Goal: Task Accomplishment & Management: Manage account settings

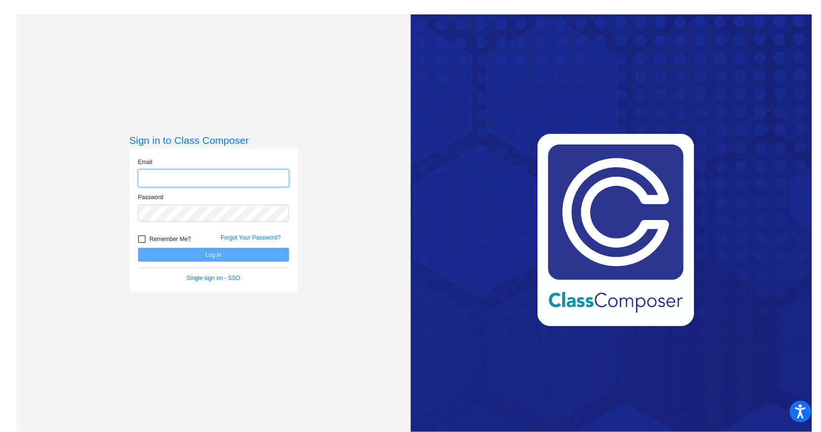
click at [229, 178] on input "email" at bounding box center [213, 178] width 151 height 18
type input "[EMAIL_ADDRESS][DOMAIN_NAME]"
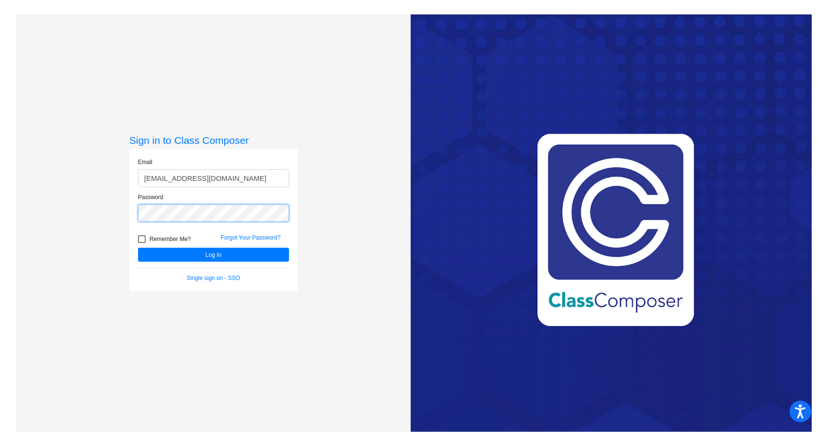
click at [138, 248] on button "Log In" at bounding box center [213, 255] width 151 height 14
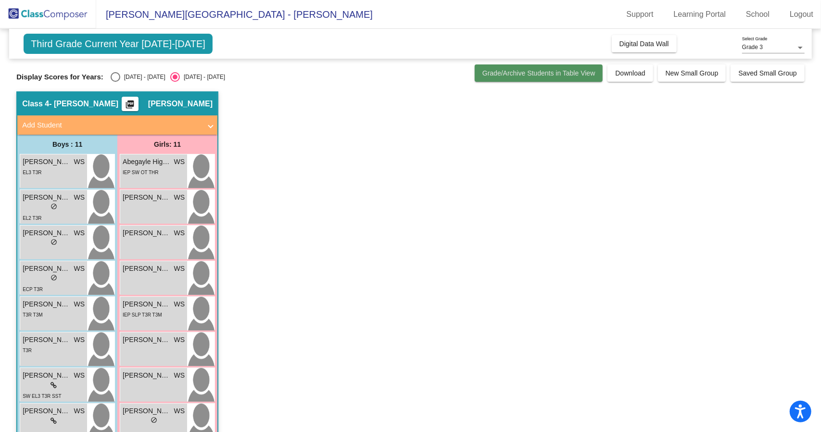
click at [519, 71] on span "Grade/Archive Students in Table View" at bounding box center [538, 73] width 113 height 8
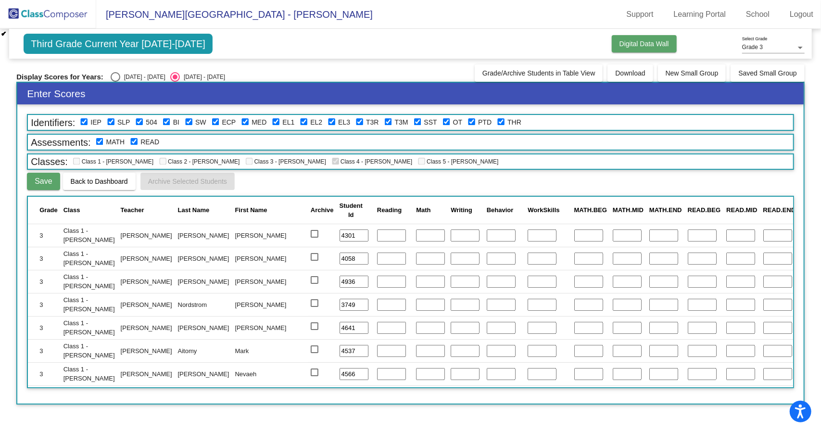
click at [641, 46] on span "Digital Data Wall" at bounding box center [645, 44] width 50 height 8
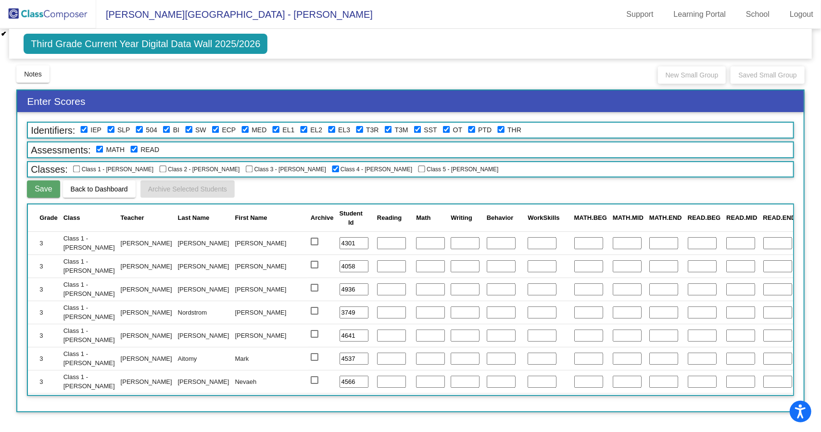
click at [97, 191] on span "Back to Dashboard" at bounding box center [99, 189] width 57 height 8
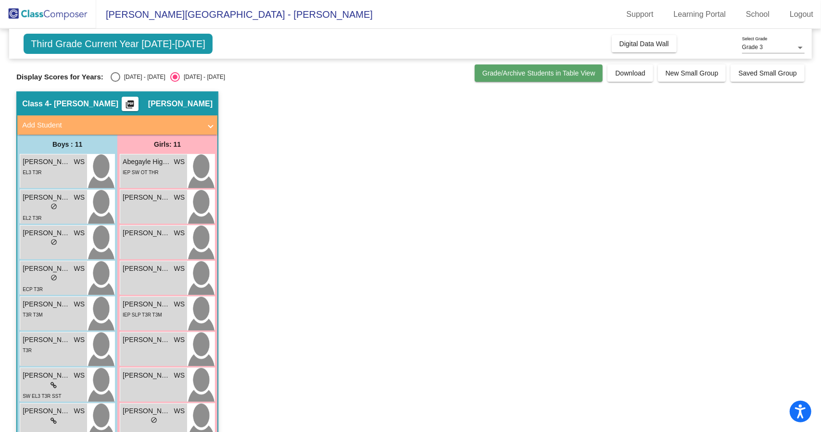
click at [515, 76] on span "Grade/Archive Students in Table View" at bounding box center [538, 73] width 113 height 8
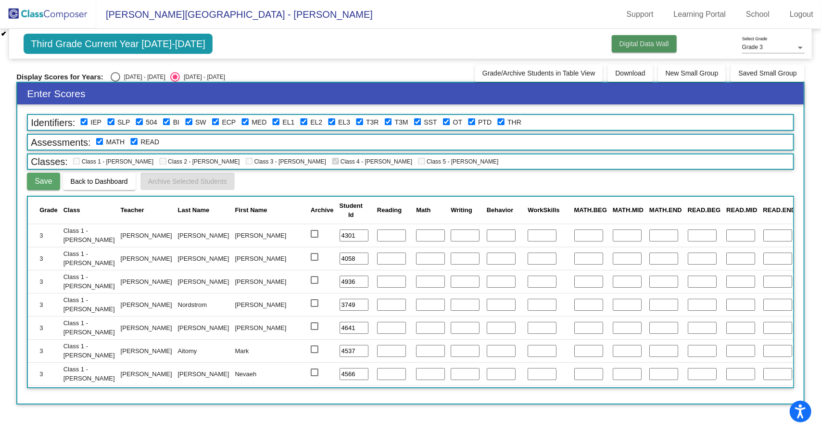
click at [648, 47] on span "Digital Data Wall" at bounding box center [645, 44] width 50 height 8
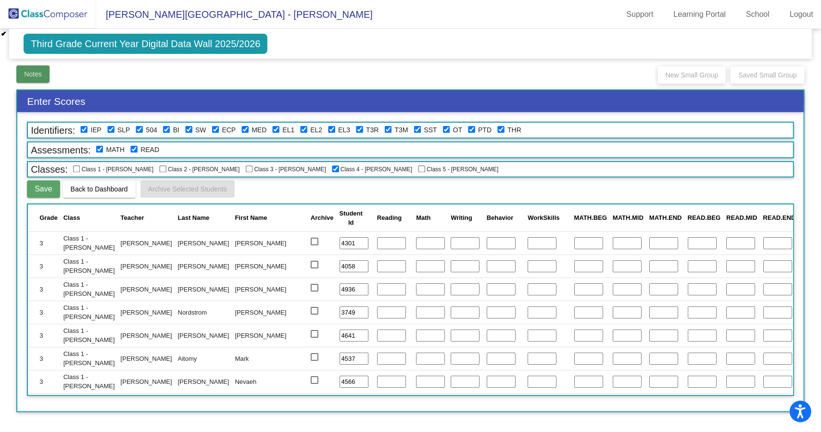
click at [29, 75] on span "Notes" at bounding box center [33, 74] width 18 height 8
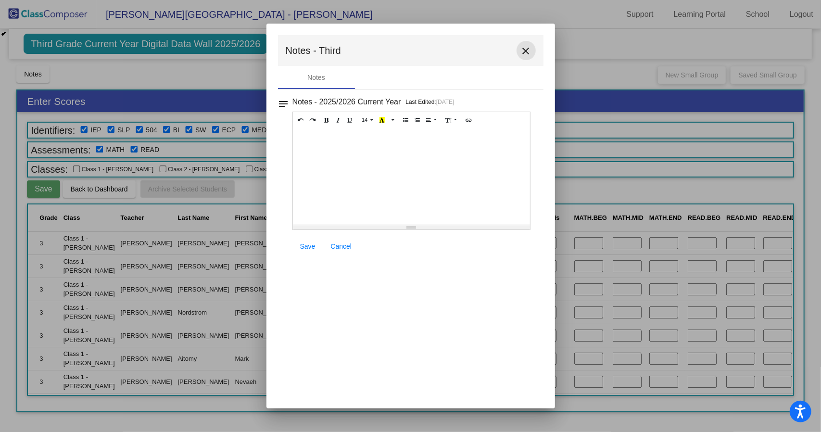
click at [523, 49] on mat-icon "close" at bounding box center [526, 51] width 12 height 12
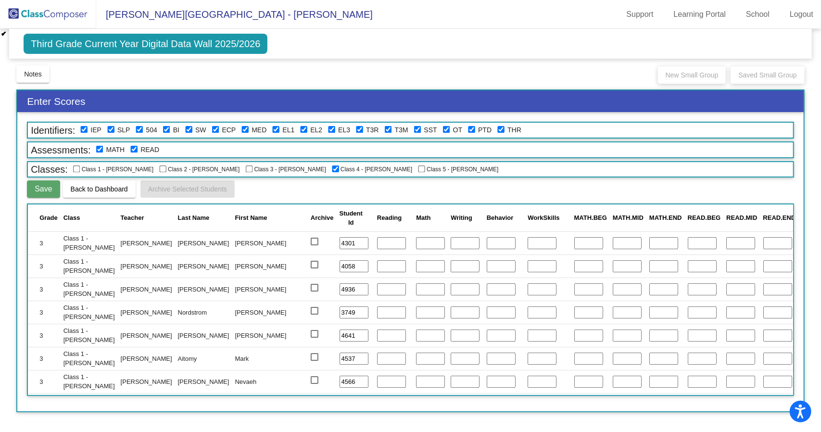
click at [233, 41] on span "Third Grade Current Year Digital Data Wall 2025/2026" at bounding box center [146, 44] width 244 height 20
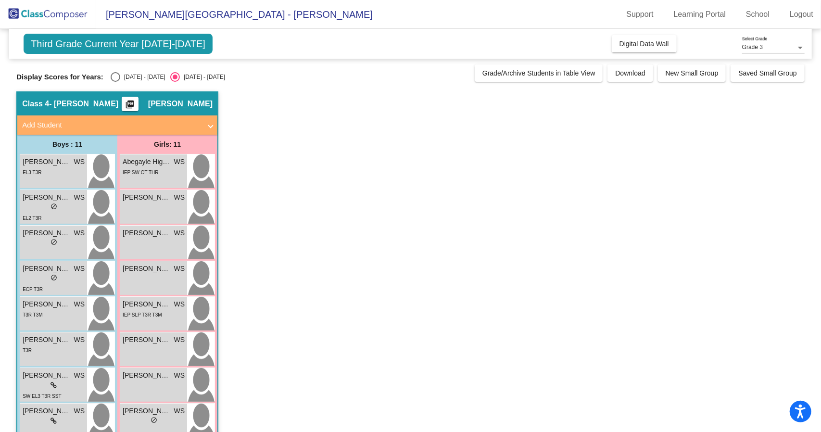
click at [208, 126] on span "Add Student" at bounding box center [115, 125] width 187 height 11
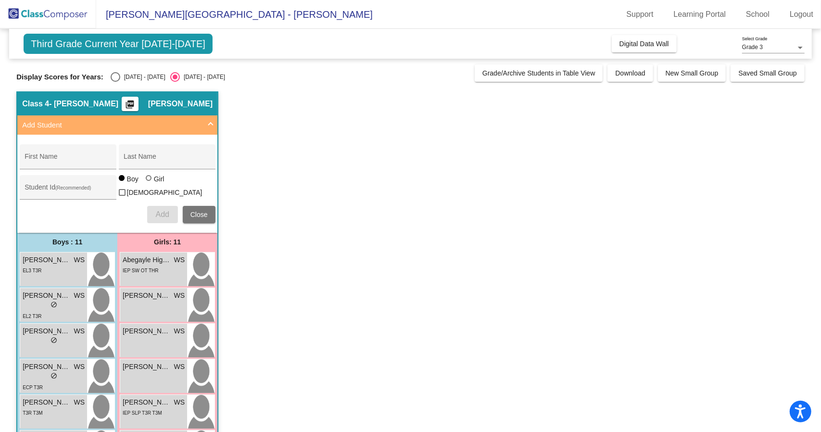
click at [208, 126] on span "Add Student" at bounding box center [115, 125] width 187 height 11
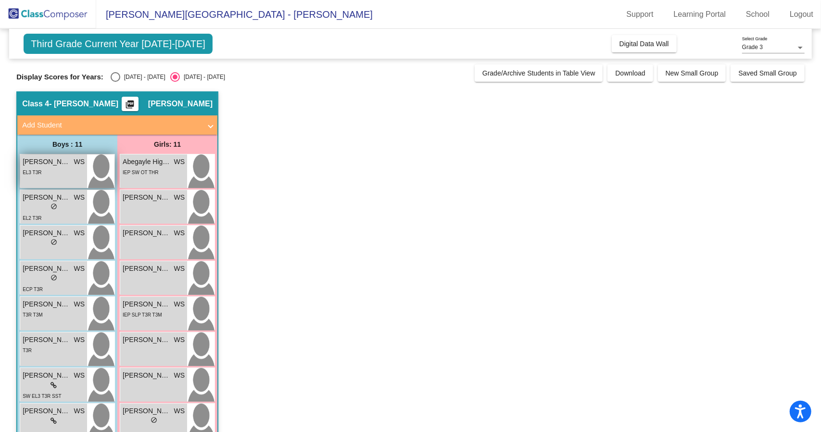
click at [31, 179] on div "[PERSON_NAME] WS lock do_not_disturb_alt EL3 T3R" at bounding box center [53, 171] width 67 height 34
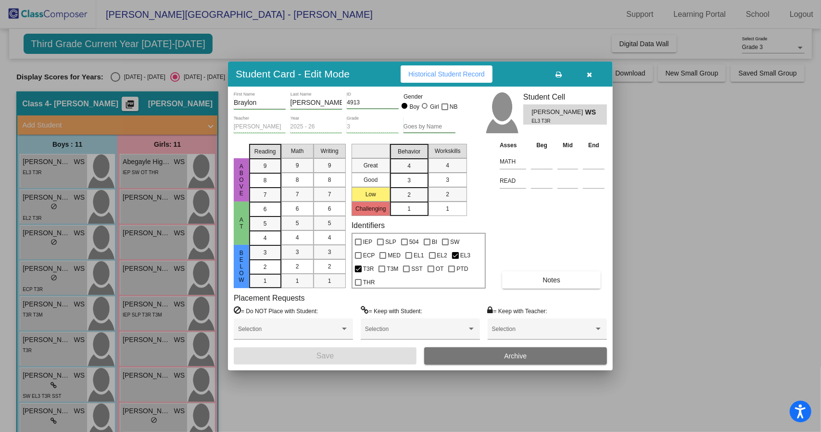
click at [587, 72] on icon "button" at bounding box center [589, 74] width 5 height 7
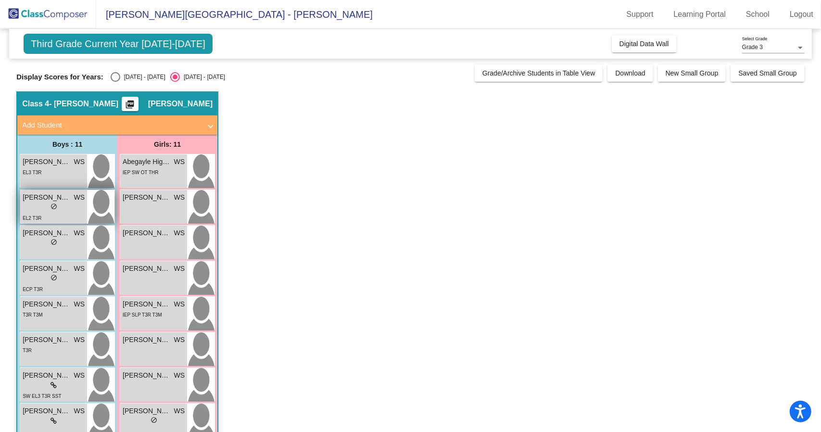
click at [62, 206] on div "lock do_not_disturb_alt" at bounding box center [54, 208] width 62 height 10
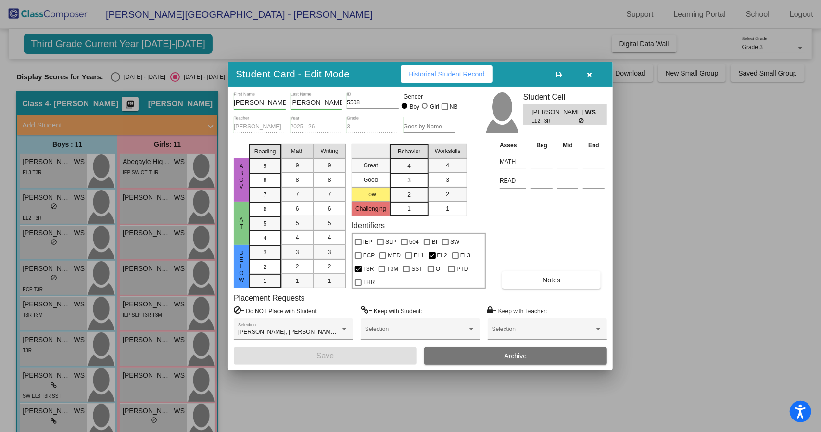
click at [593, 74] on button "button" at bounding box center [589, 73] width 31 height 17
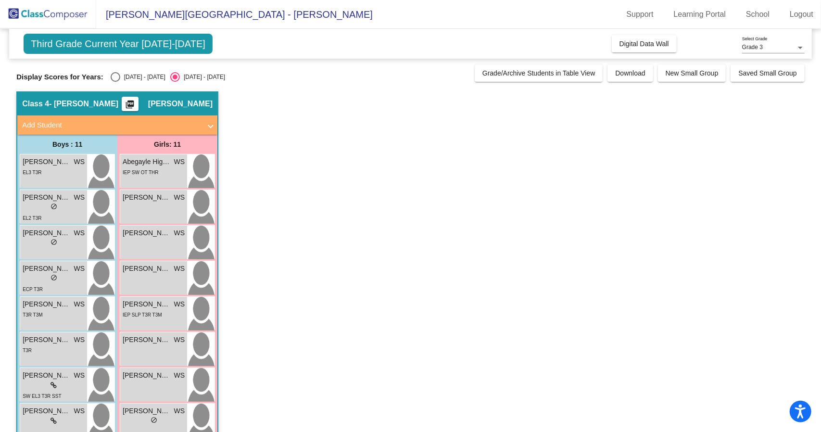
click at [144, 51] on span "Third Grade Current Year [DATE]-[DATE]" at bounding box center [118, 44] width 189 height 20
click at [145, 49] on span "Third Grade Current Year [DATE]-[DATE]" at bounding box center [118, 44] width 189 height 20
click at [112, 76] on div "Select an option" at bounding box center [116, 77] width 10 height 10
click at [115, 82] on input "[DATE] - [DATE]" at bounding box center [115, 82] width 0 height 0
radio input "true"
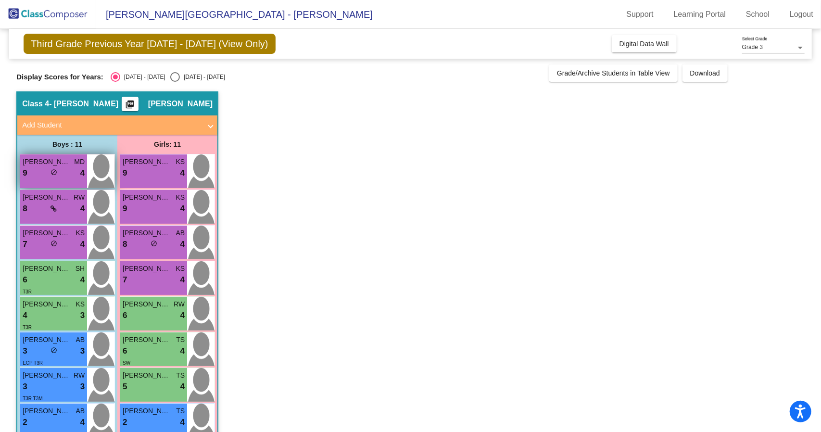
click at [48, 176] on div "9 lock do_not_disturb_alt 4" at bounding box center [54, 173] width 62 height 13
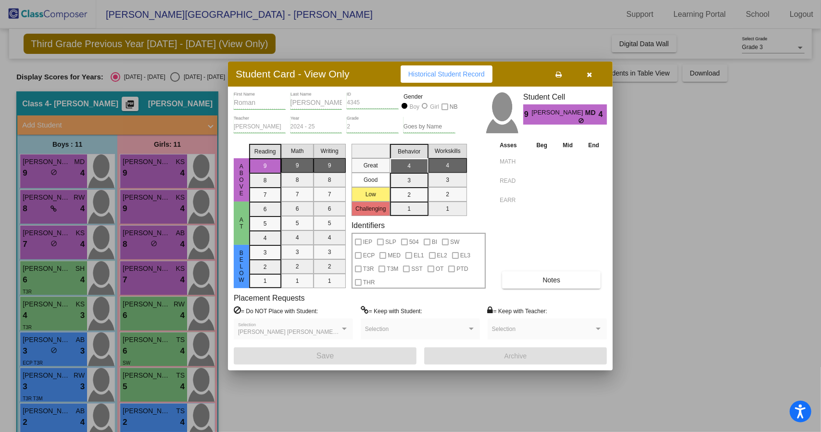
click at [53, 214] on div at bounding box center [410, 216] width 821 height 432
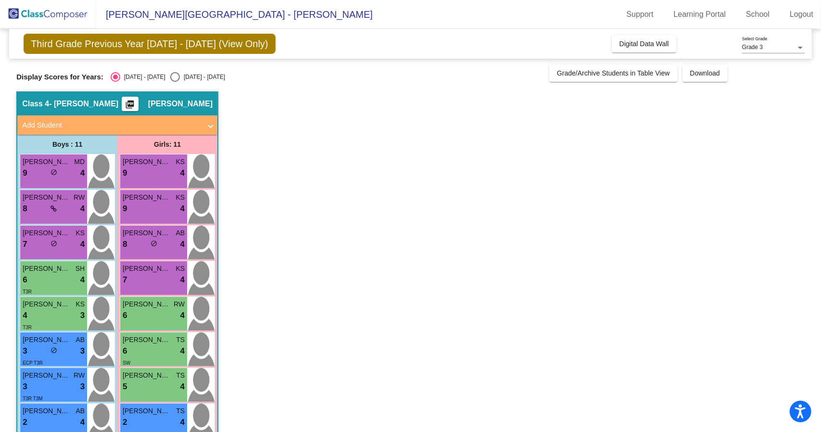
click at [53, 214] on div "8 lock do_not_disturb_alt 4" at bounding box center [54, 209] width 62 height 13
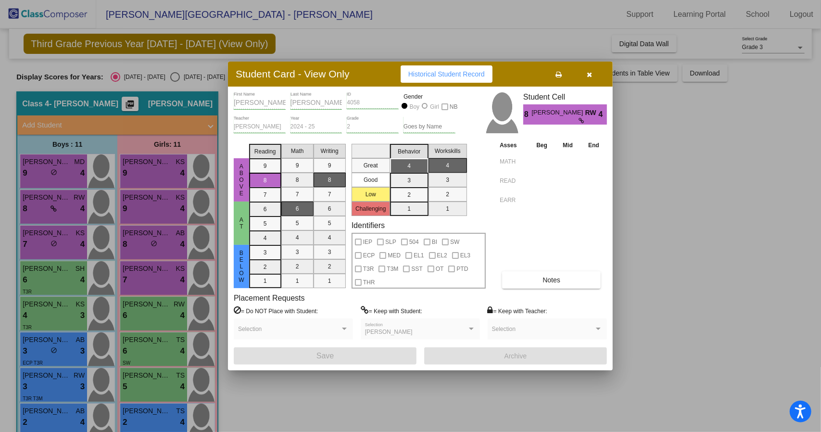
click at [51, 240] on div at bounding box center [410, 216] width 821 height 432
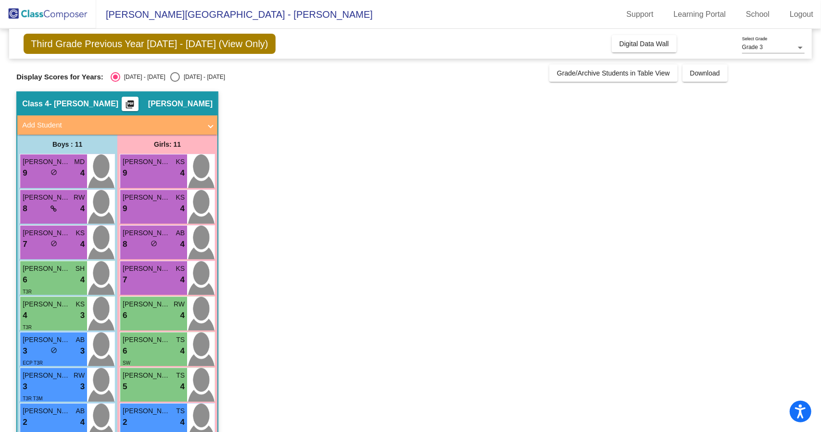
click at [51, 240] on span "do_not_disturb_alt" at bounding box center [54, 243] width 7 height 7
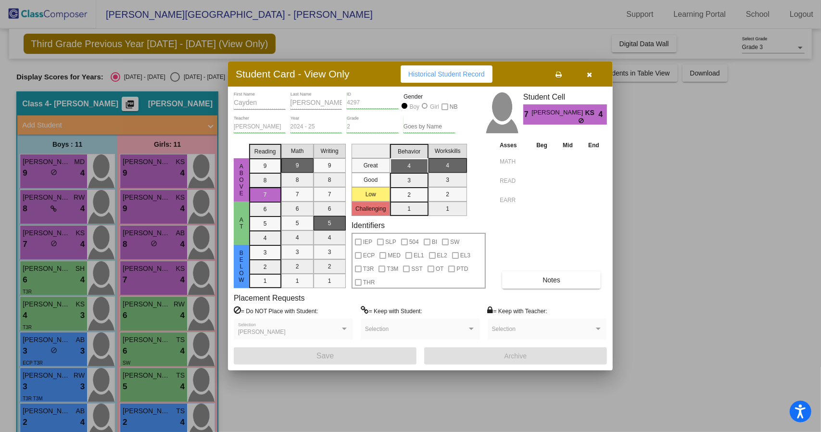
click at [53, 277] on div at bounding box center [410, 216] width 821 height 432
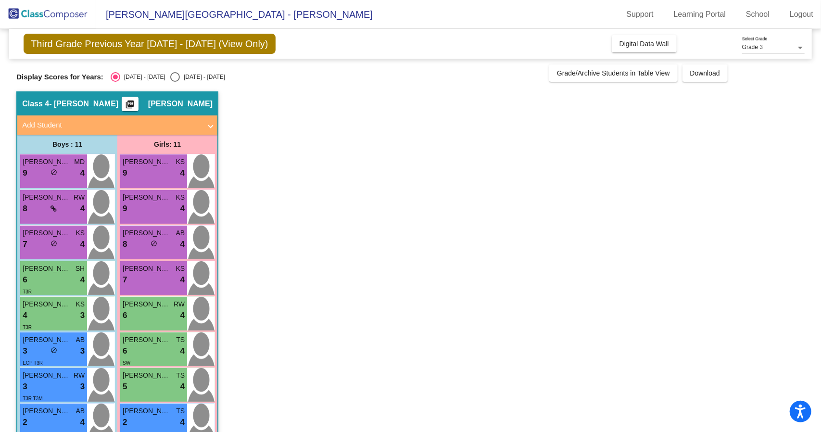
click at [53, 277] on div "6 lock do_not_disturb_alt 4" at bounding box center [54, 280] width 62 height 13
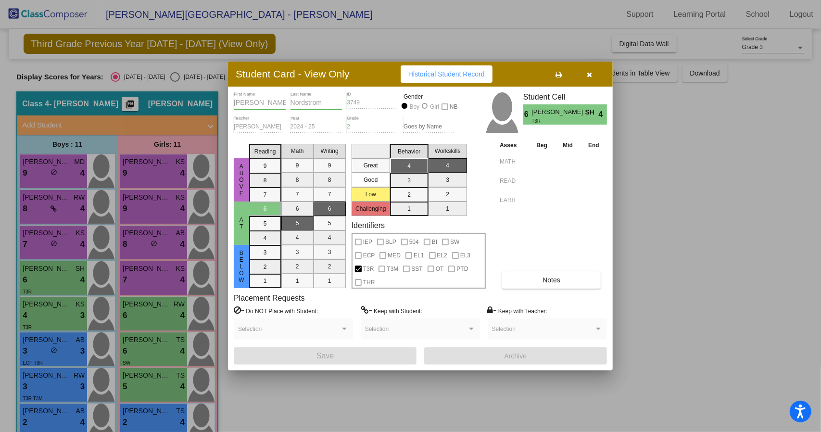
click at [49, 315] on div at bounding box center [410, 216] width 821 height 432
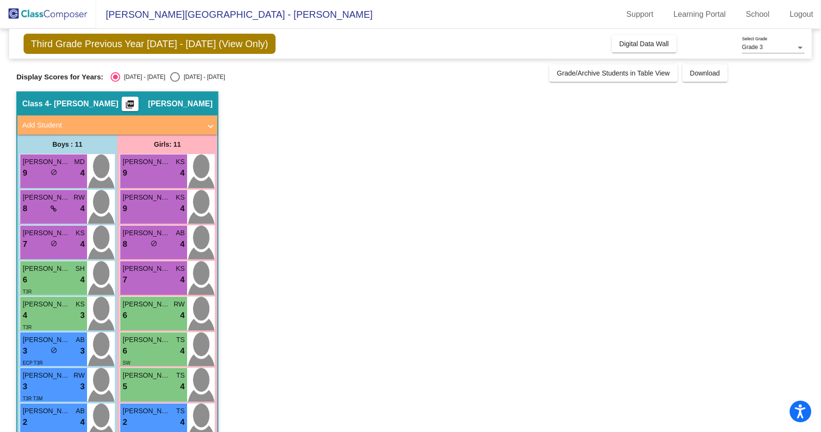
click at [49, 315] on div "4 lock do_not_disturb_alt 3" at bounding box center [54, 315] width 62 height 13
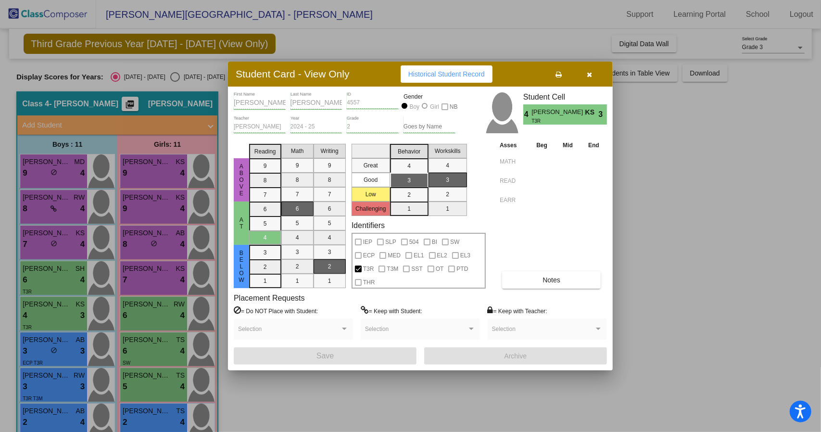
click at [593, 71] on button "button" at bounding box center [589, 73] width 31 height 17
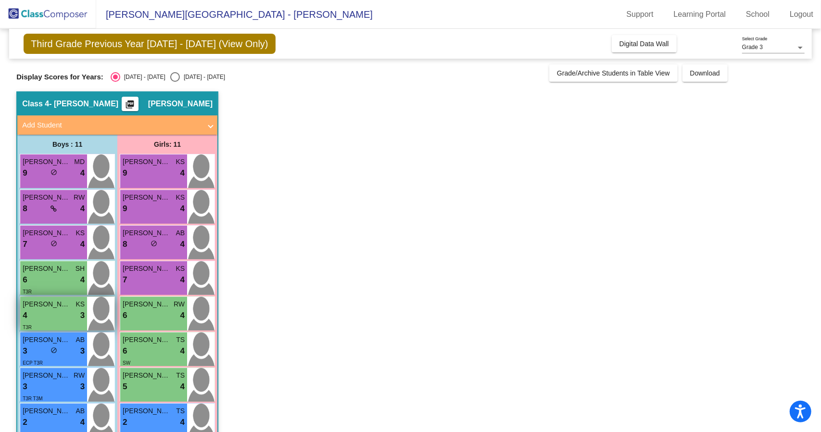
click at [68, 324] on div "T3R" at bounding box center [54, 327] width 62 height 10
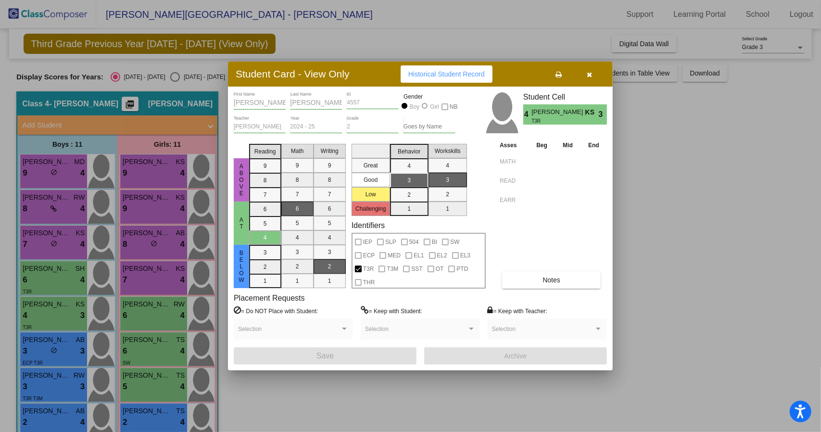
click at [38, 350] on div at bounding box center [410, 216] width 821 height 432
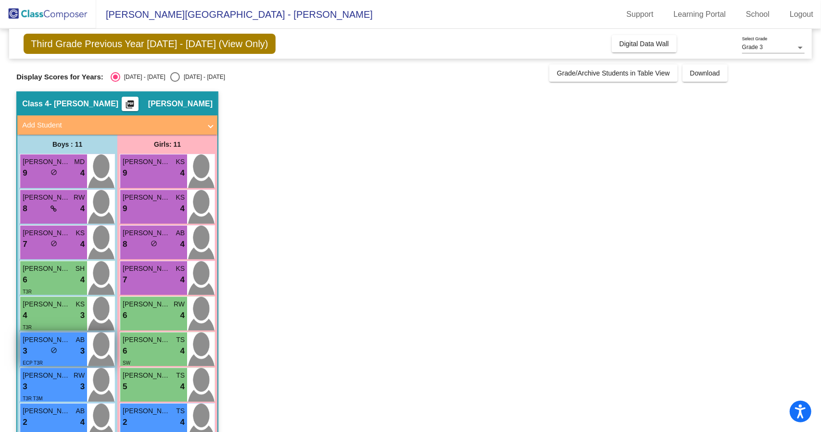
click at [39, 350] on div "3 lock do_not_disturb_alt 3" at bounding box center [54, 351] width 62 height 13
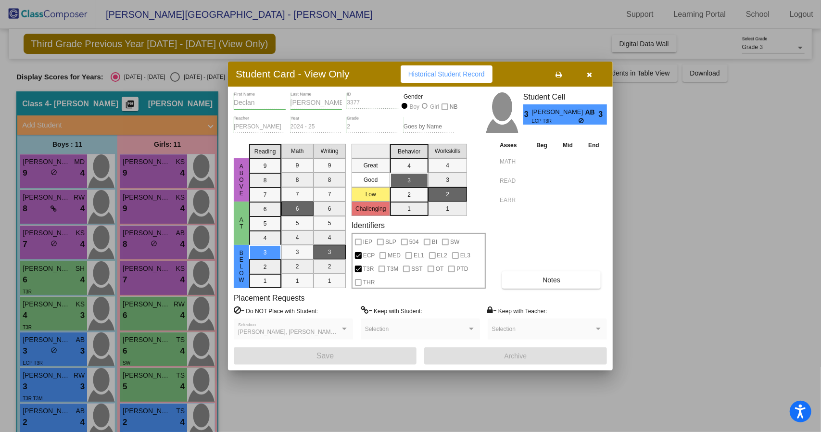
click at [42, 385] on div at bounding box center [410, 216] width 821 height 432
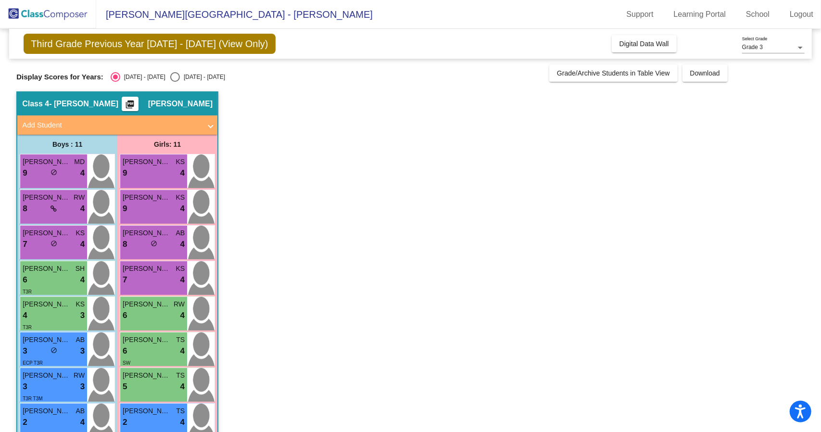
click at [42, 385] on div "3 lock do_not_disturb_alt 3" at bounding box center [54, 387] width 62 height 13
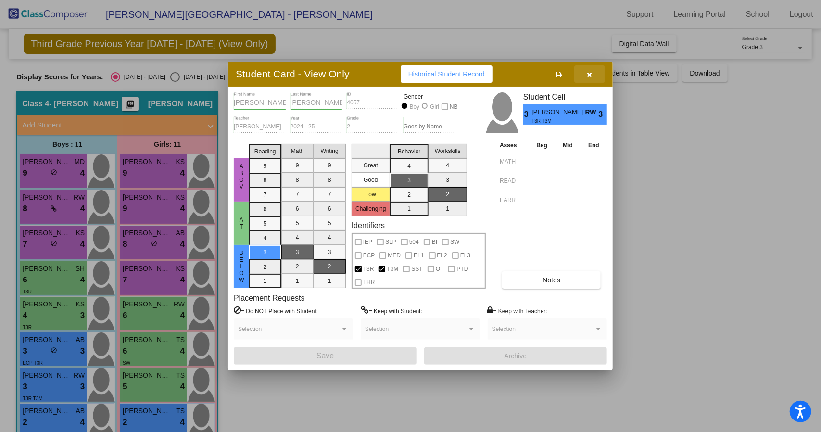
click at [590, 74] on icon "button" at bounding box center [589, 74] width 5 height 7
